Goal: Navigation & Orientation: Find specific page/section

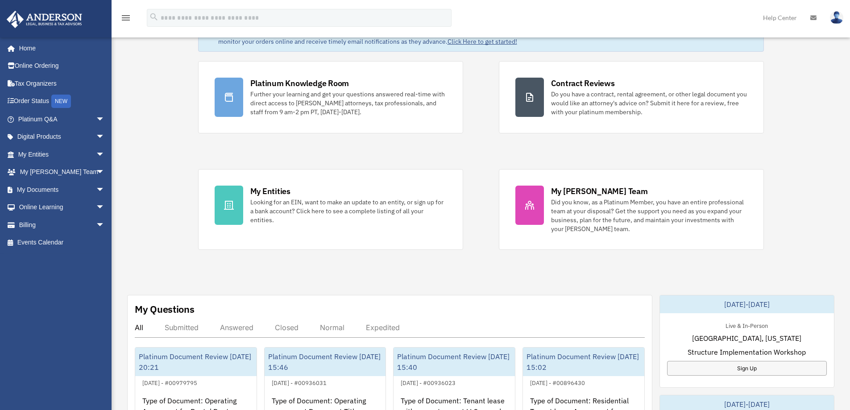
scroll to position [45, 0]
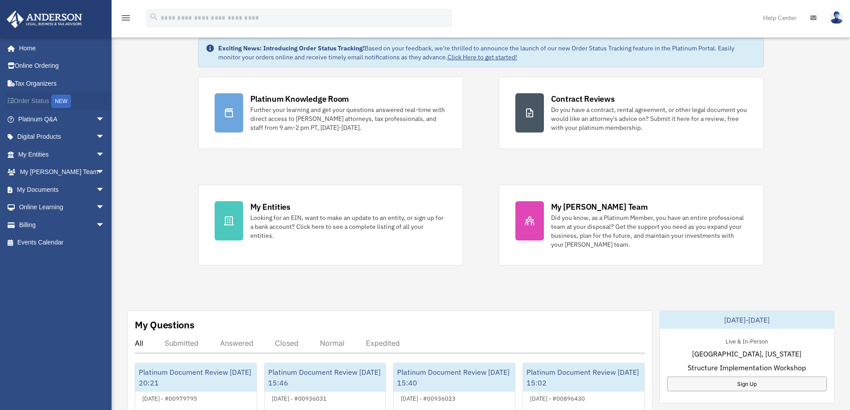
click at [38, 101] on link "Order Status NEW" at bounding box center [62, 101] width 112 height 18
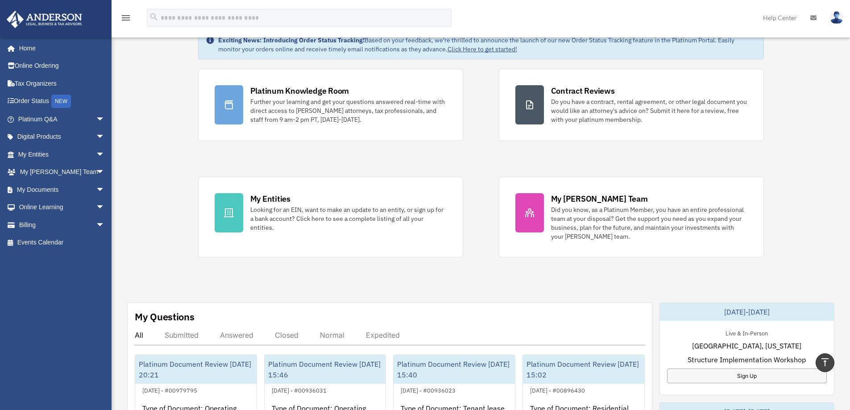
scroll to position [45, 0]
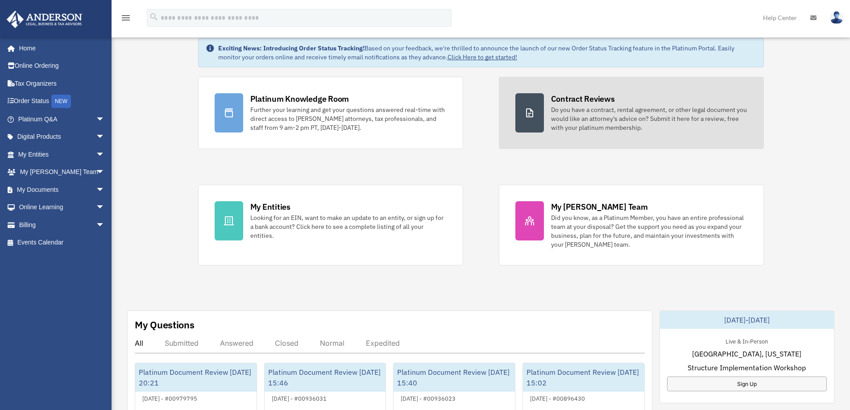
click at [610, 124] on div "Do you have a contract, rental agreement, or other legal document you would lik…" at bounding box center [649, 118] width 196 height 27
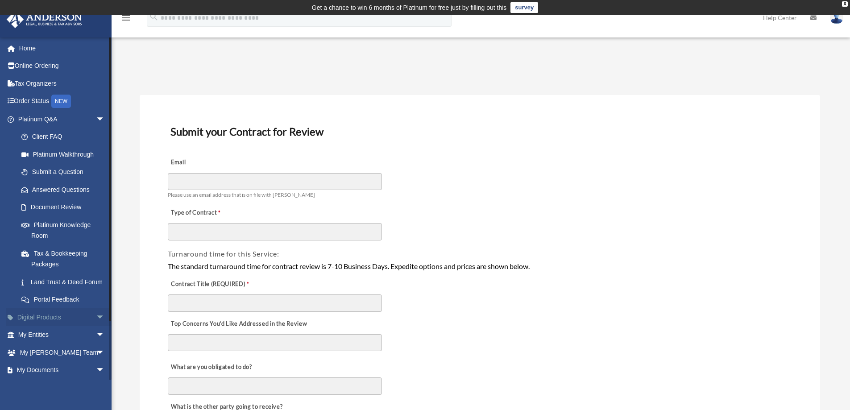
click at [96, 326] on span "arrow_drop_down" at bounding box center [105, 317] width 18 height 18
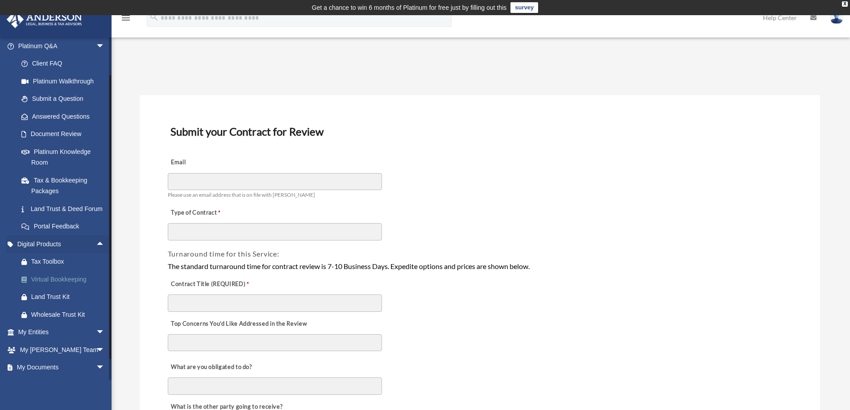
scroll to position [89, 0]
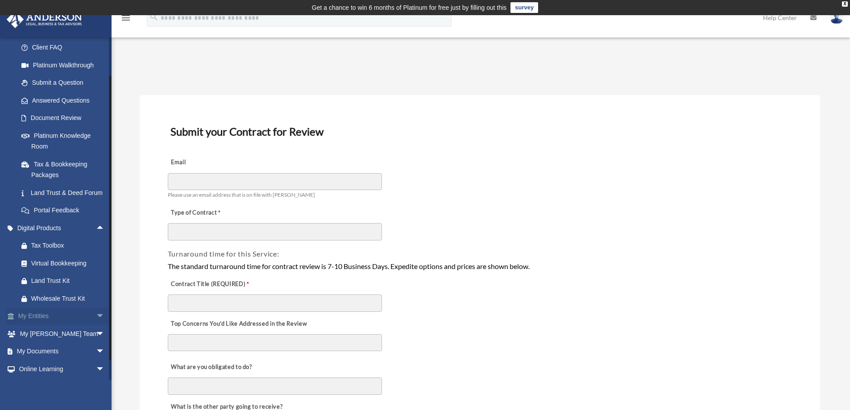
click at [96, 326] on span "arrow_drop_down" at bounding box center [105, 316] width 18 height 18
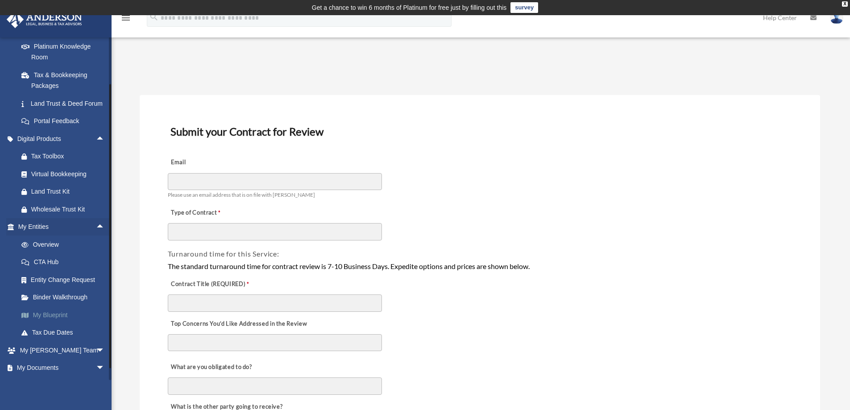
scroll to position [223, 0]
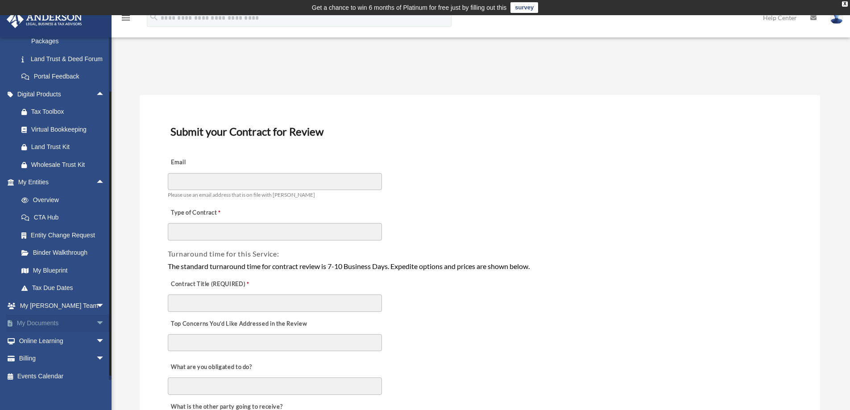
click at [76, 332] on link "My Documents arrow_drop_down" at bounding box center [62, 323] width 112 height 18
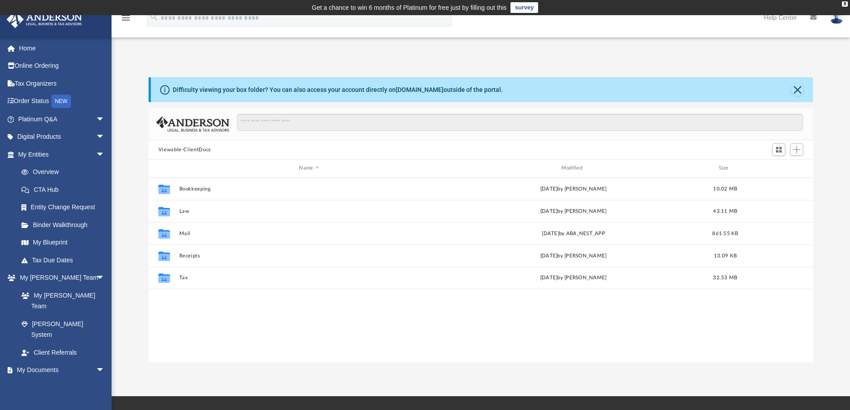
scroll to position [196, 658]
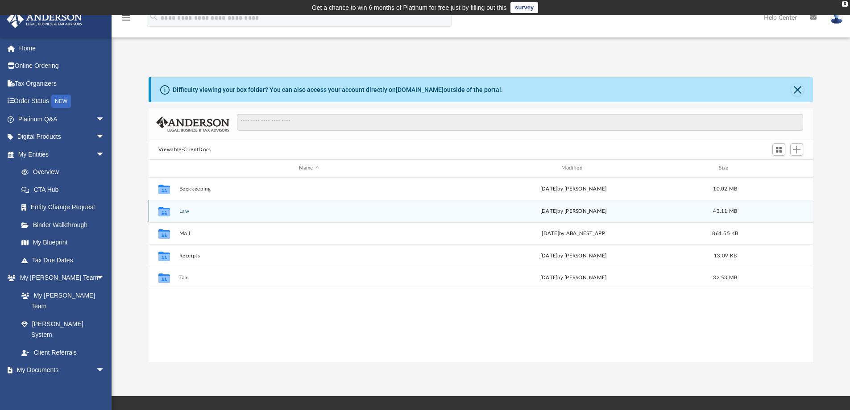
click at [174, 210] on div "Collaborated Folder" at bounding box center [164, 211] width 22 height 14
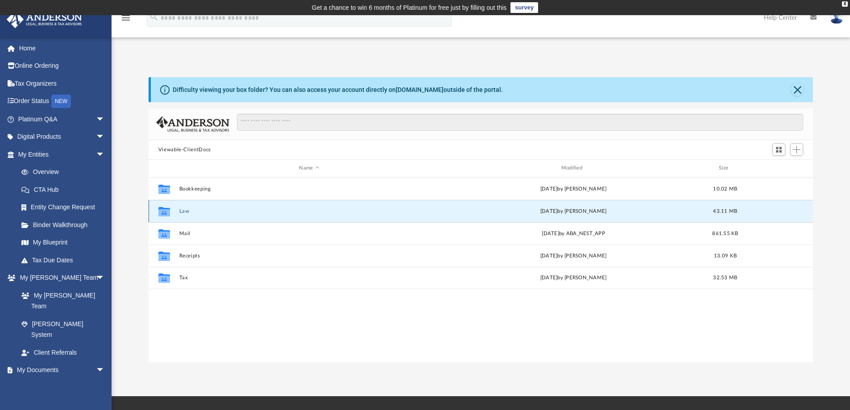
click at [183, 211] on button "Law" at bounding box center [309, 211] width 260 height 6
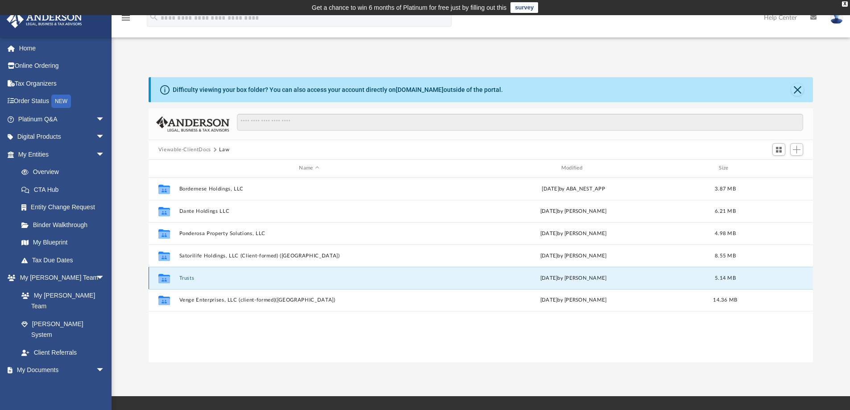
click at [187, 277] on button "Trusts" at bounding box center [309, 278] width 260 height 6
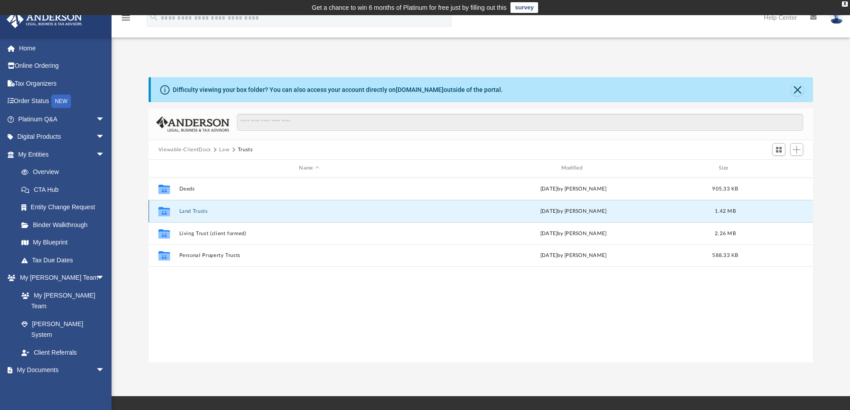
click at [193, 211] on button "Land Trusts" at bounding box center [309, 211] width 260 height 6
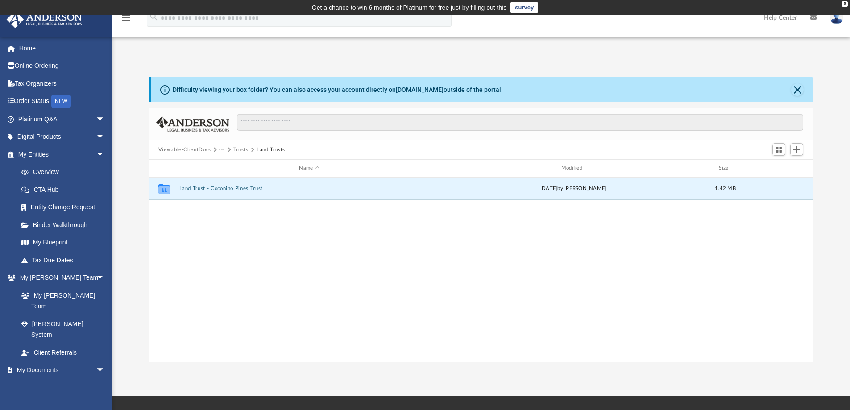
click at [204, 188] on button "Land Trust - Coconino Pines Trust" at bounding box center [309, 189] width 260 height 6
